Goal: Information Seeking & Learning: Check status

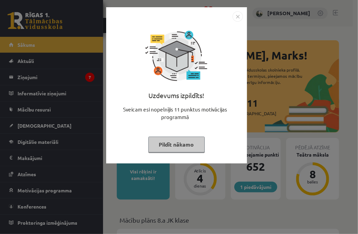
click at [164, 144] on button "Pildīt nākamo" at bounding box center [176, 144] width 56 height 16
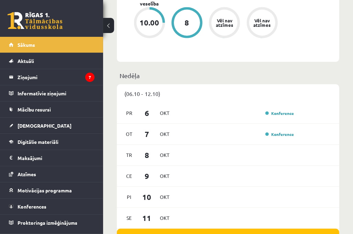
scroll to position [440, 0]
click at [227, 122] on div "[DATE] Konference" at bounding box center [228, 113] width 222 height 21
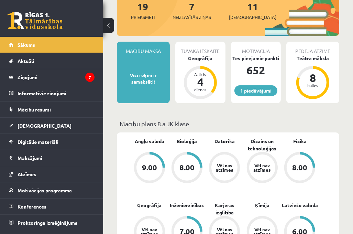
scroll to position [82, 0]
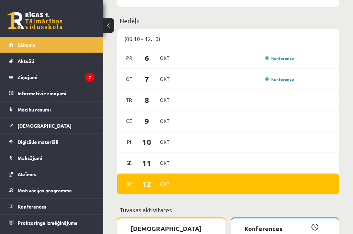
click at [227, 123] on div "[DATE]" at bounding box center [228, 121] width 222 height 21
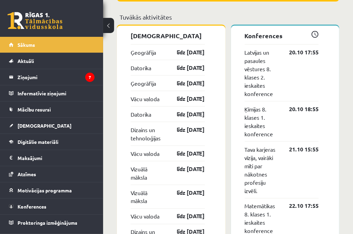
scroll to position [701, 0]
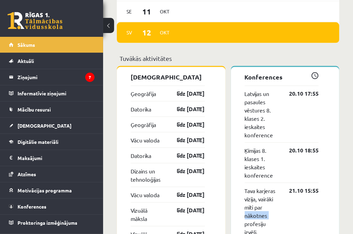
scroll to position [646, 0]
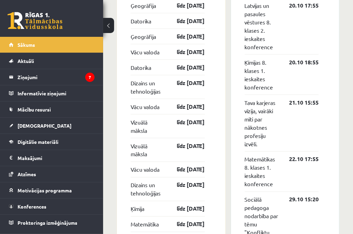
scroll to position [742, 0]
